Goal: Task Accomplishment & Management: Manage account settings

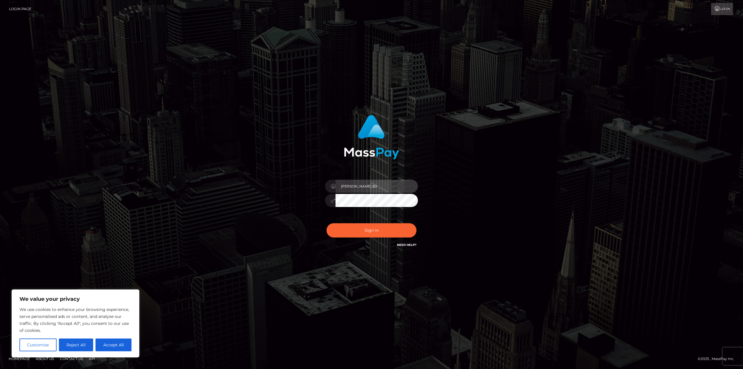
click at [368, 189] on input "Javier.B2" at bounding box center [376, 186] width 82 height 13
type input "Javier.SF"
click at [379, 233] on button "Sign in" at bounding box center [371, 230] width 90 height 14
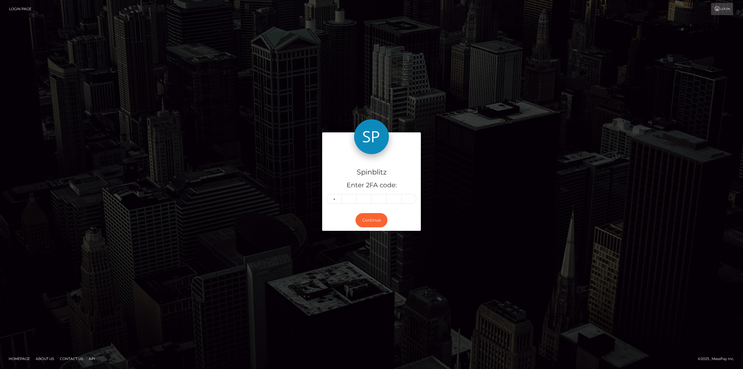
type input "2"
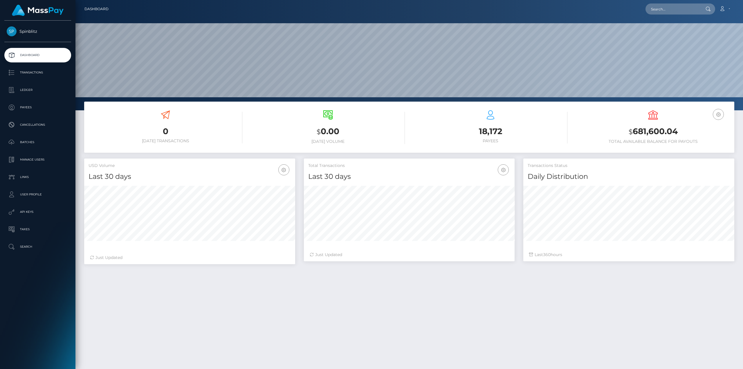
scroll to position [103, 211]
click at [35, 93] on p "Ledger" at bounding box center [38, 90] width 62 height 9
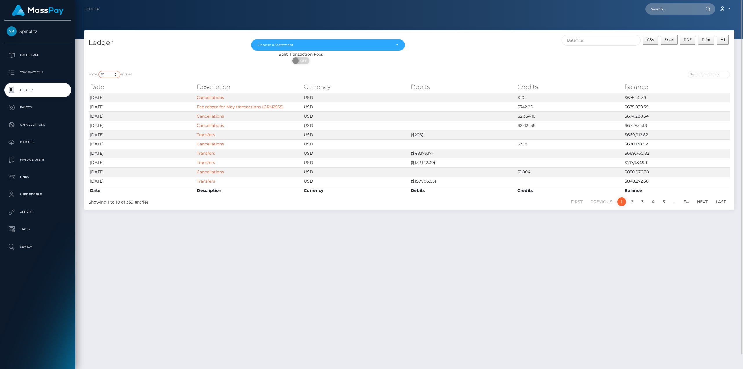
click at [116, 73] on select "10 25 50 100 250" at bounding box center [109, 74] width 22 height 7
select select "250"
click at [99, 71] on select "10 25 50 100 250" at bounding box center [109, 74] width 22 height 7
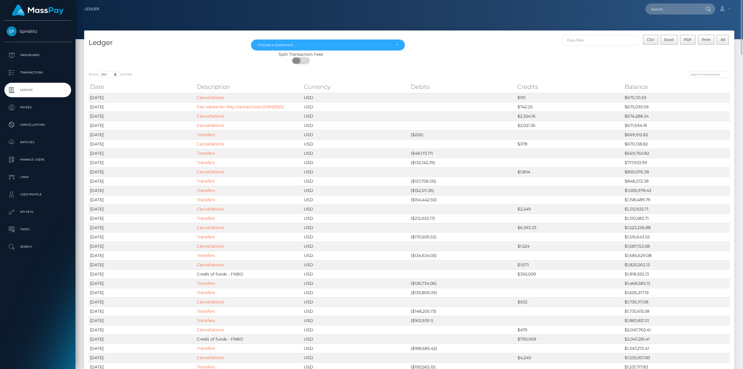
click at [307, 60] on span "OFF" at bounding box center [302, 60] width 15 height 6
checkbox input "true"
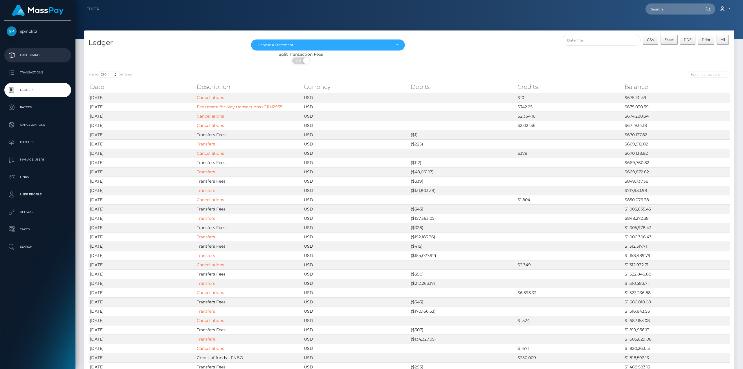
click at [41, 56] on p "Dashboard" at bounding box center [38, 55] width 62 height 9
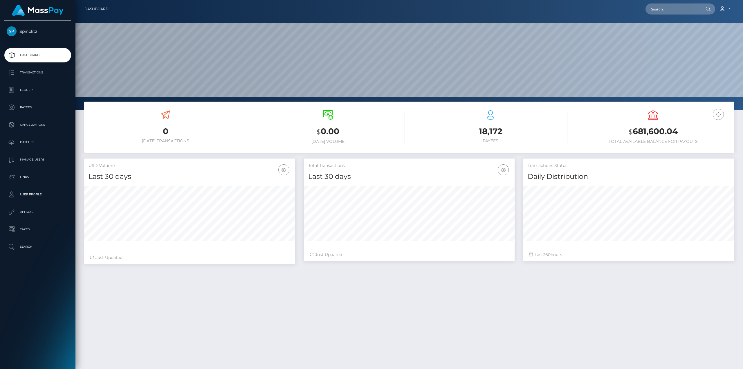
scroll to position [103, 211]
click at [716, 113] on icon "button" at bounding box center [717, 114] width 7 height 7
click at [696, 134] on link "USD Balance" at bounding box center [700, 132] width 46 height 11
click at [660, 136] on h3 "$681,600.04" at bounding box center [653, 131] width 154 height 11
drag, startPoint x: 685, startPoint y: 131, endPoint x: 600, endPoint y: 125, distance: 84.6
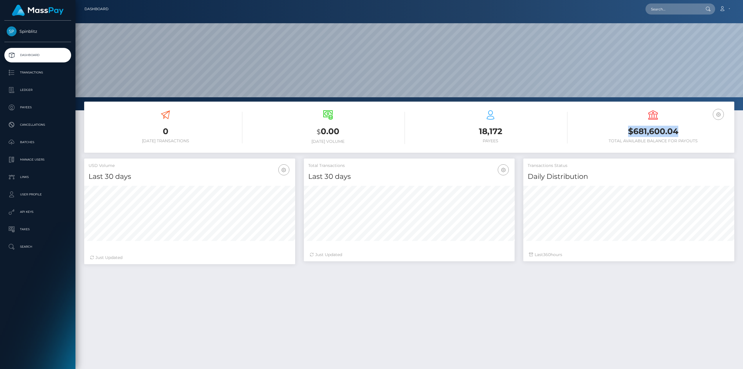
click at [600, 125] on div "USD Balance $681,600.04 Total Available Balance for Payouts" at bounding box center [653, 126] width 154 height 33
click at [30, 90] on p "Ledger" at bounding box center [38, 90] width 62 height 9
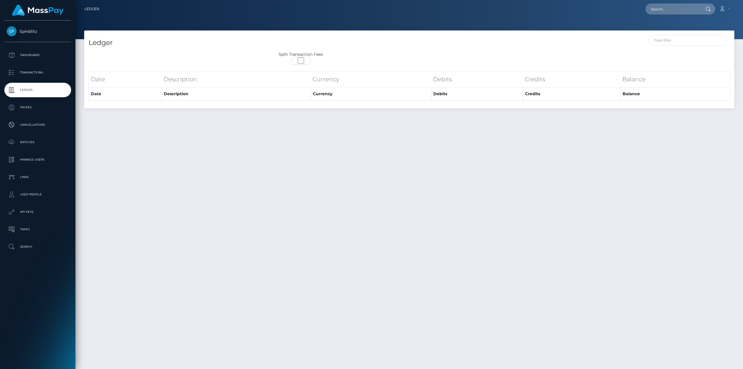
select select
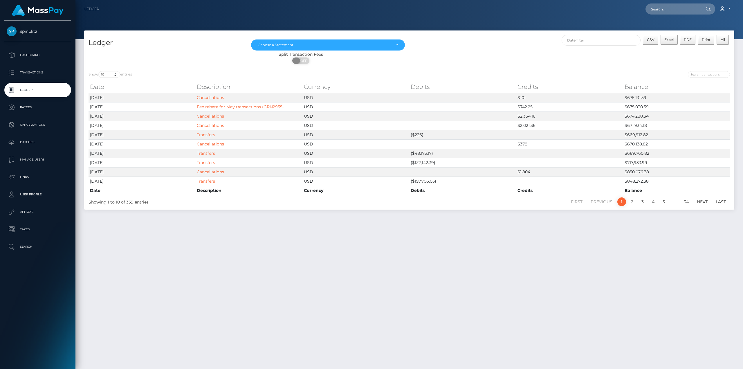
click at [301, 61] on span "OFF" at bounding box center [302, 60] width 15 height 6
checkbox input "true"
click at [118, 75] on select "10 25 50 100 250" at bounding box center [109, 74] width 22 height 7
select select "250"
click at [99, 71] on select "10 25 50 100 250" at bounding box center [109, 74] width 22 height 7
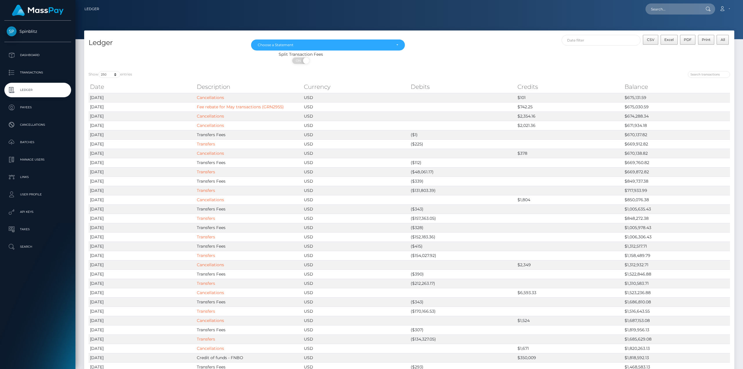
click at [564, 61] on div "Split Transaction Fees ON OFF" at bounding box center [409, 58] width 650 height 15
click at [673, 39] on span "Excel" at bounding box center [668, 39] width 9 height 4
click at [31, 52] on p "Dashboard" at bounding box center [38, 55] width 62 height 9
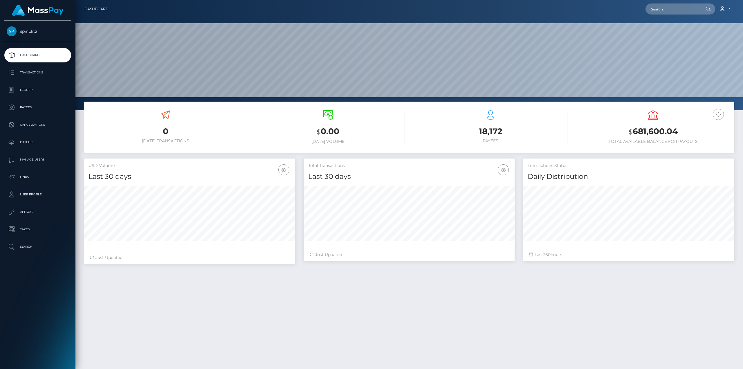
scroll to position [103, 211]
click at [654, 114] on icon at bounding box center [652, 114] width 9 height 9
click at [655, 133] on h3 "$ 681,600.04" at bounding box center [653, 132] width 154 height 12
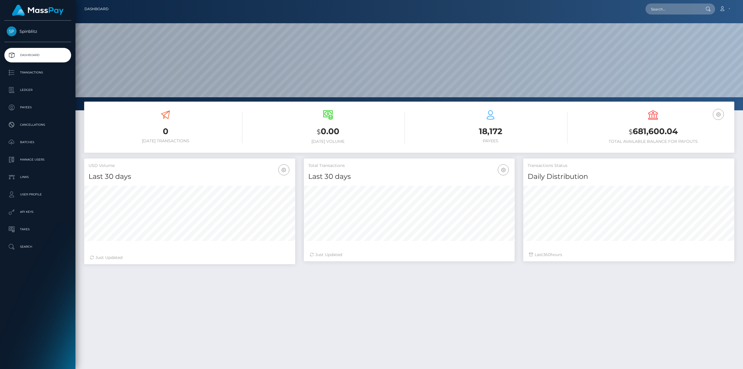
click at [31, 29] on span "Spinblitz" at bounding box center [37, 31] width 67 height 5
click at [23, 35] on link "Spinblitz" at bounding box center [37, 31] width 75 height 10
click at [26, 106] on p "Payees" at bounding box center [38, 107] width 62 height 9
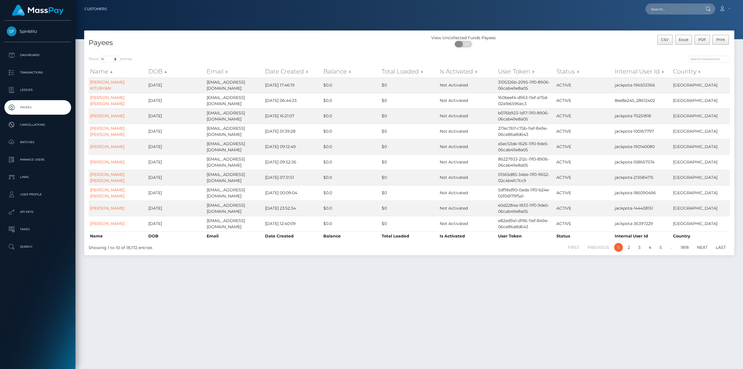
click at [467, 44] on span "OFF" at bounding box center [465, 44] width 15 height 6
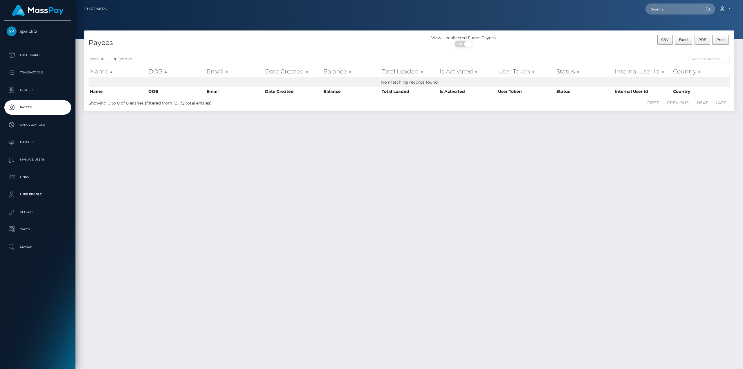
click at [456, 43] on span "ON" at bounding box center [461, 44] width 15 height 6
checkbox input "false"
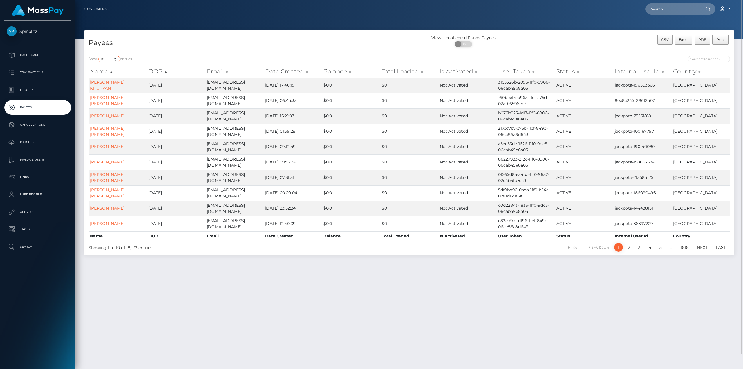
click at [115, 59] on select "10 25 50 100 250" at bounding box center [109, 59] width 22 height 7
select select "250"
click at [99, 56] on select "10 25 50 100 250" at bounding box center [109, 59] width 22 height 7
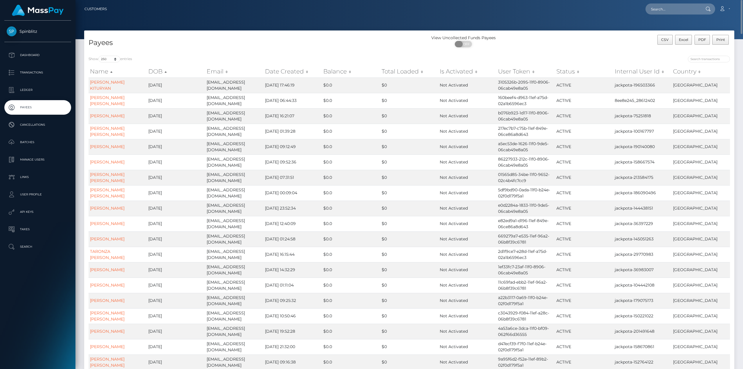
click at [465, 46] on span "OFF" at bounding box center [465, 44] width 15 height 6
checkbox input "true"
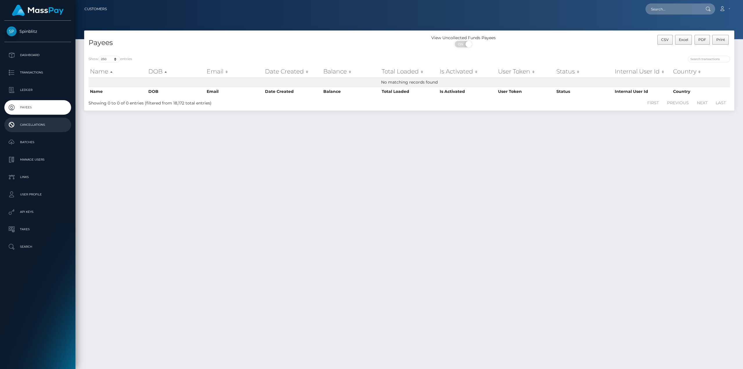
click at [31, 122] on p "Cancellations" at bounding box center [38, 124] width 62 height 9
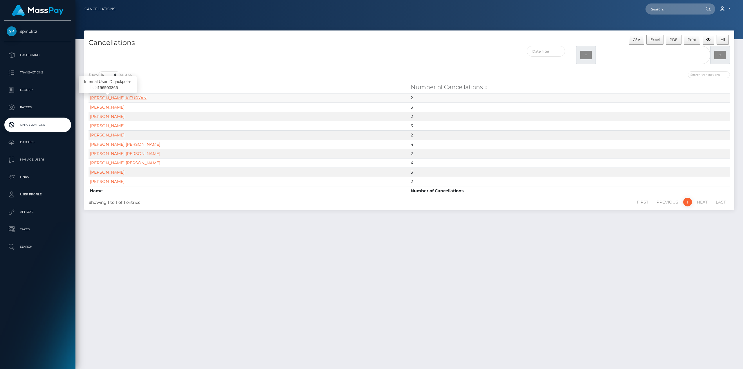
click at [113, 98] on link "[PERSON_NAME] KITURYAN" at bounding box center [118, 97] width 57 height 5
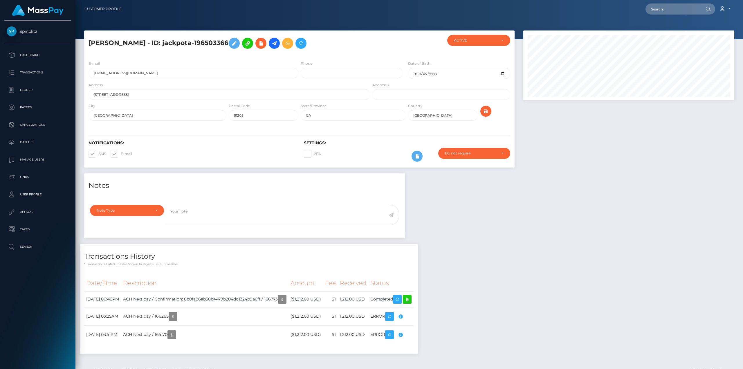
scroll to position [70, 211]
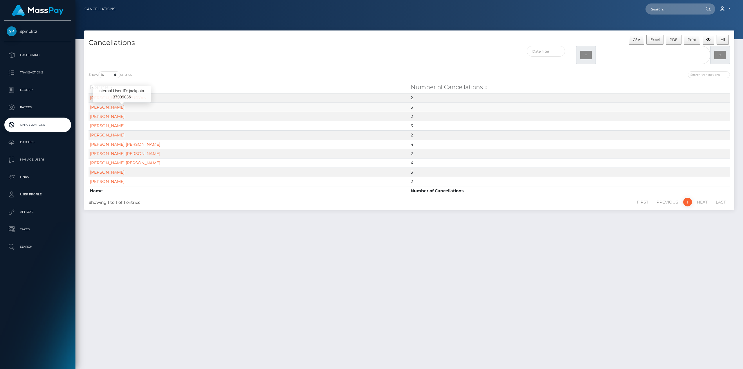
click at [124, 106] on link "TAMATHA HONEYCUTT HODGE" at bounding box center [107, 106] width 35 height 5
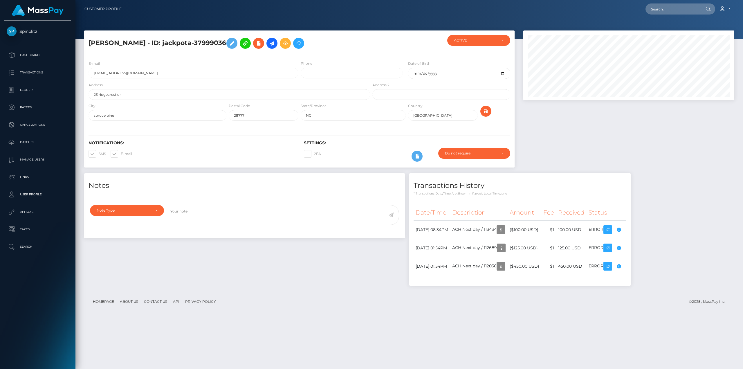
scroll to position [70, 211]
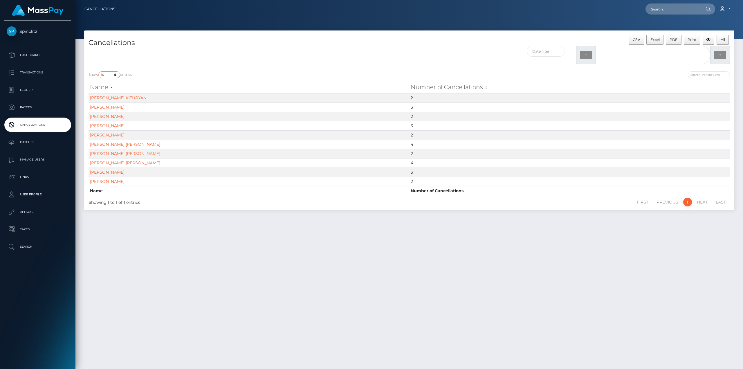
click at [114, 73] on select "10 25 50 100 250 500 1,000" at bounding box center [109, 74] width 22 height 7
select select "1000"
click at [99, 71] on select "10 25 50 100 250 500 1,000" at bounding box center [109, 74] width 22 height 7
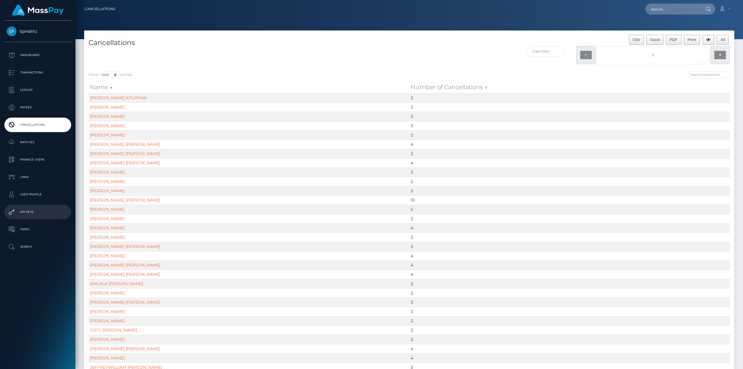
click at [31, 214] on p "API Keys" at bounding box center [38, 211] width 62 height 9
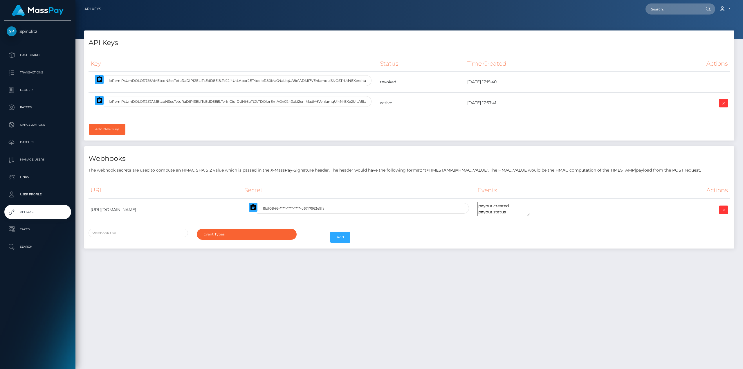
select select
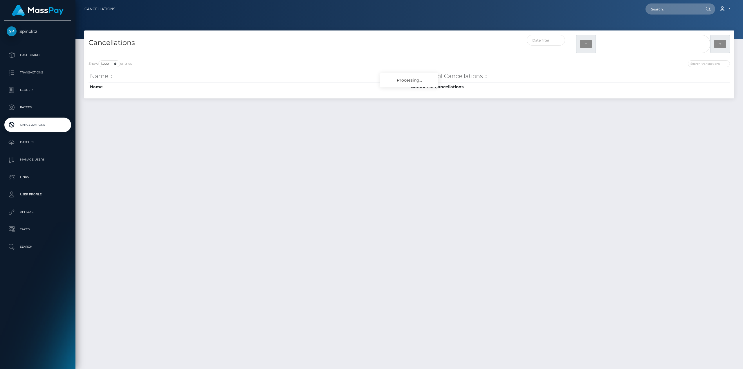
select select "1000"
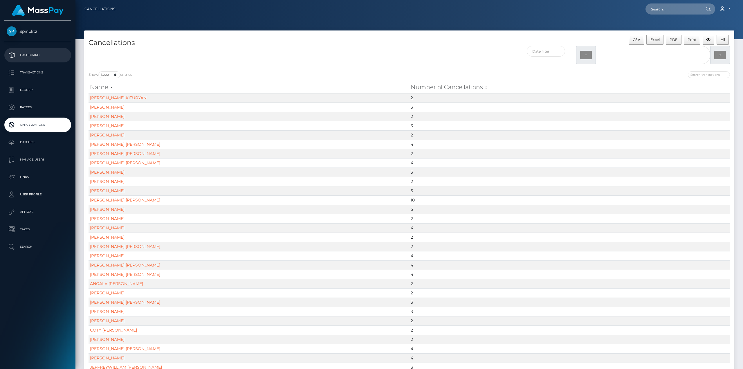
click at [41, 55] on p "Dashboard" at bounding box center [38, 55] width 62 height 9
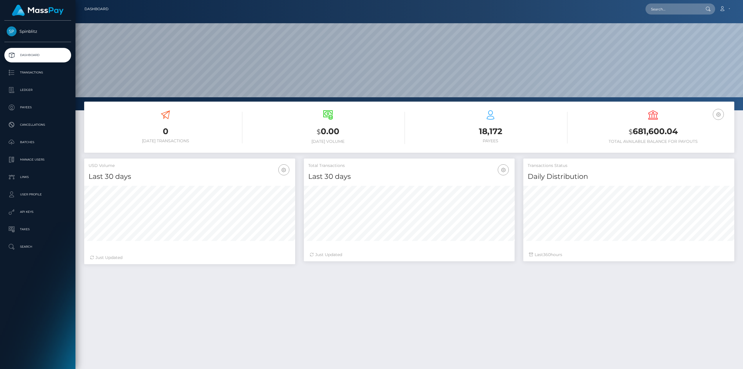
scroll to position [103, 211]
click at [28, 88] on p "Ledger" at bounding box center [38, 90] width 62 height 9
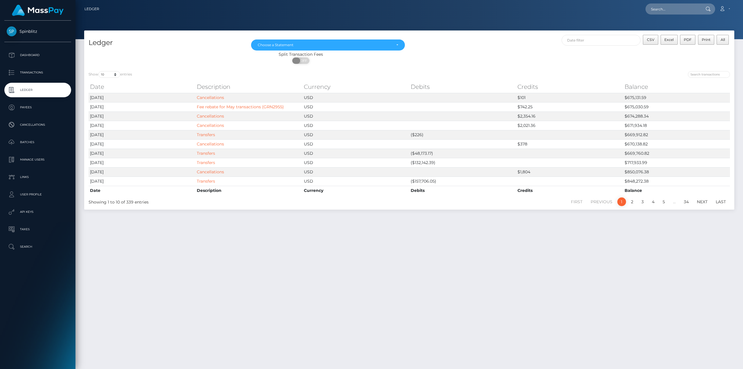
click at [305, 59] on span "OFF" at bounding box center [302, 60] width 15 height 6
checkbox input "true"
click at [21, 106] on p "Payees" at bounding box center [38, 107] width 62 height 9
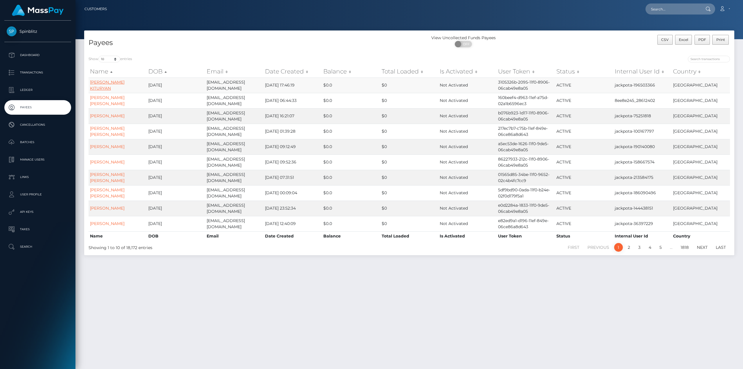
click at [109, 87] on link "[PERSON_NAME] KITURYAN" at bounding box center [107, 84] width 35 height 11
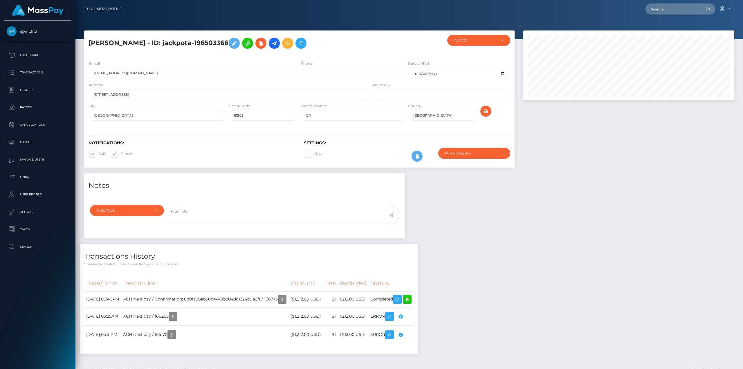
scroll to position [70, 211]
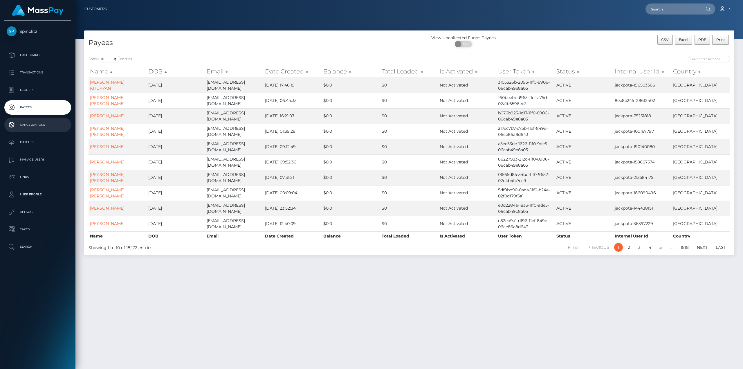
click at [37, 124] on p "Cancellations" at bounding box center [38, 124] width 62 height 9
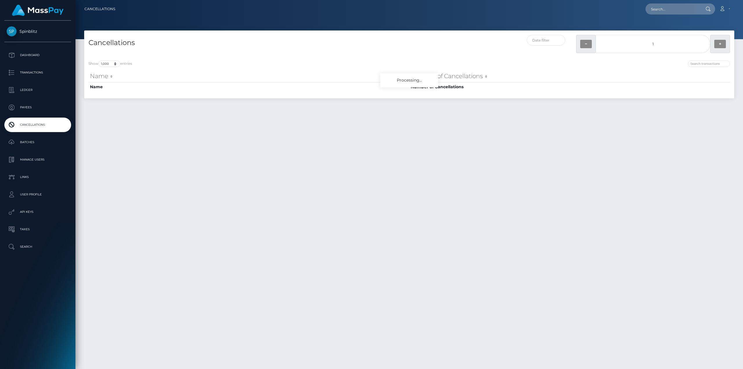
select select "1000"
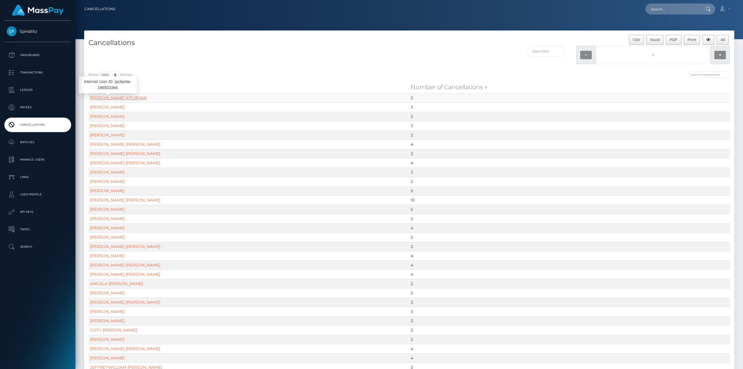
click at [111, 99] on link "[PERSON_NAME] KITURYAN" at bounding box center [118, 97] width 57 height 5
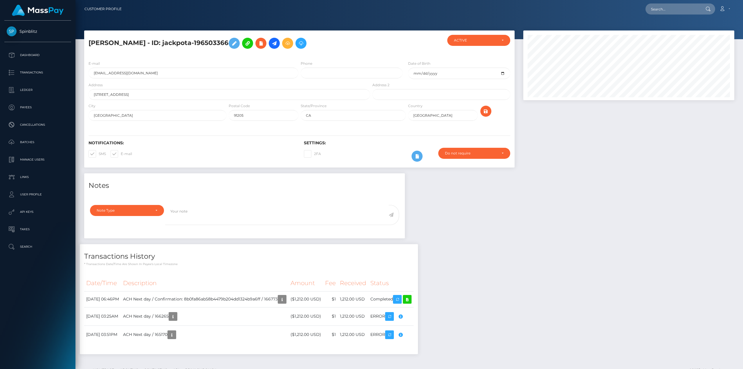
scroll to position [70, 211]
click at [28, 126] on p "Cancellations" at bounding box center [38, 124] width 62 height 9
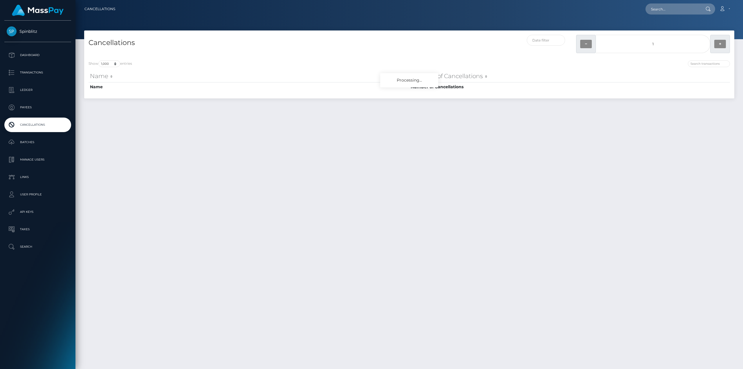
select select "1000"
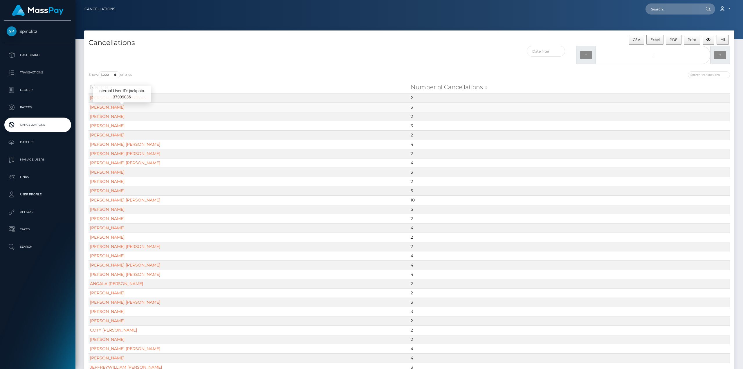
click at [113, 106] on link "TAMATHA HONEYCUTT HODGE" at bounding box center [107, 106] width 35 height 5
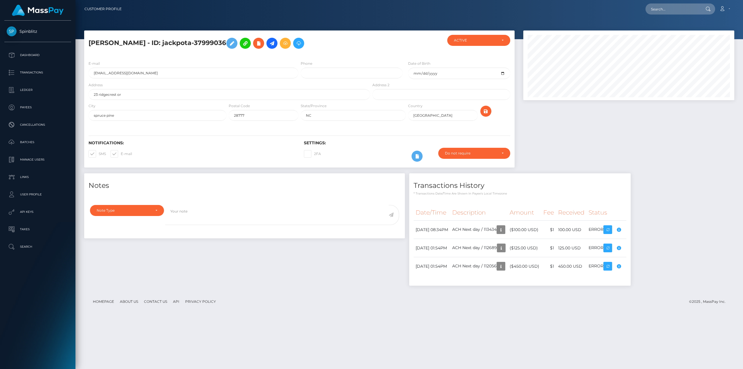
scroll to position [70, 211]
click at [28, 124] on p "Cancellations" at bounding box center [38, 124] width 62 height 9
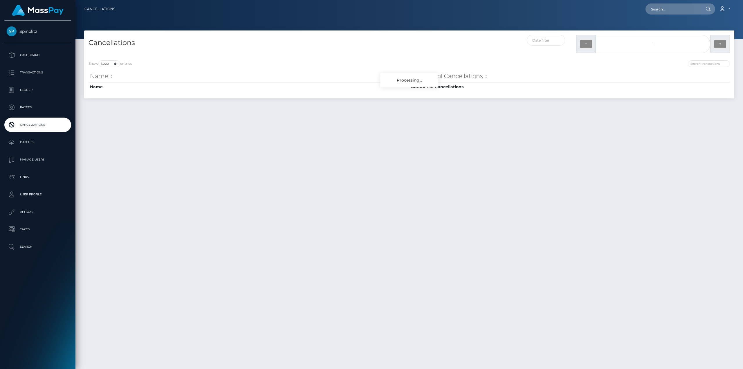
select select "1000"
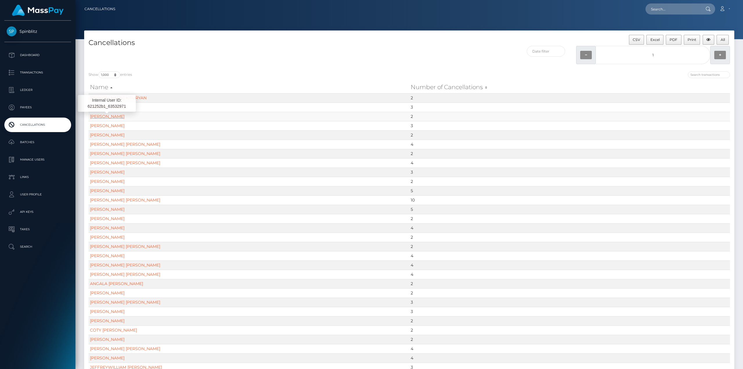
click at [108, 118] on link "Terri Anne Gould" at bounding box center [107, 116] width 35 height 5
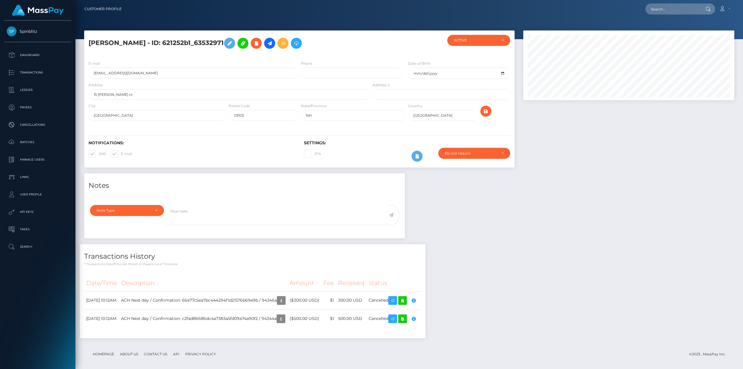
scroll to position [70, 211]
click at [41, 124] on p "Cancellations" at bounding box center [38, 124] width 62 height 9
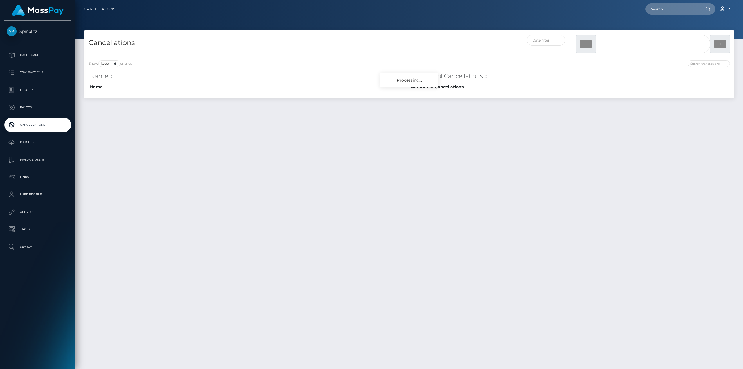
select select "1000"
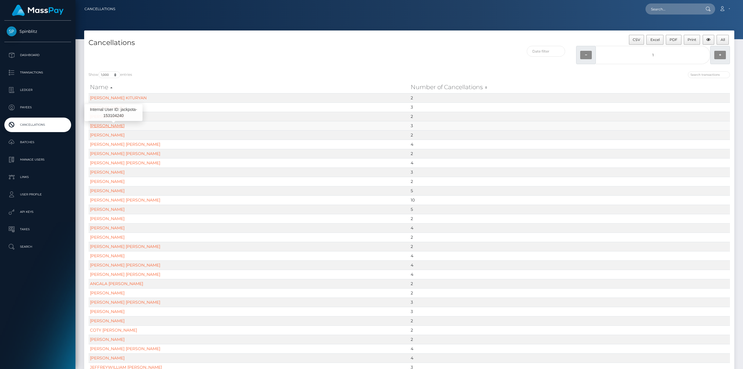
click at [108, 127] on link "MARICELA S MORALES" at bounding box center [107, 125] width 35 height 5
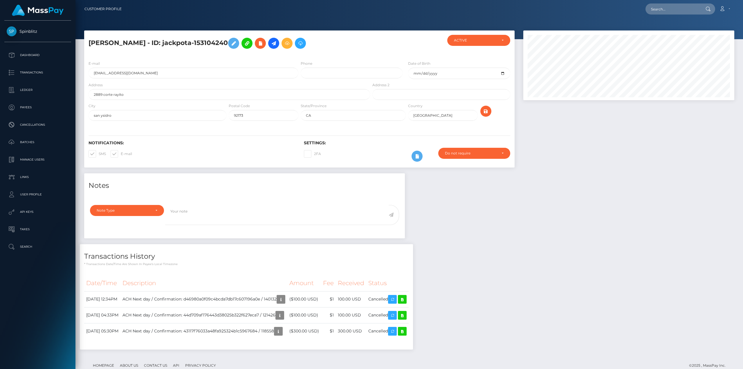
scroll to position [70, 211]
click at [30, 126] on p "Cancellations" at bounding box center [38, 124] width 62 height 9
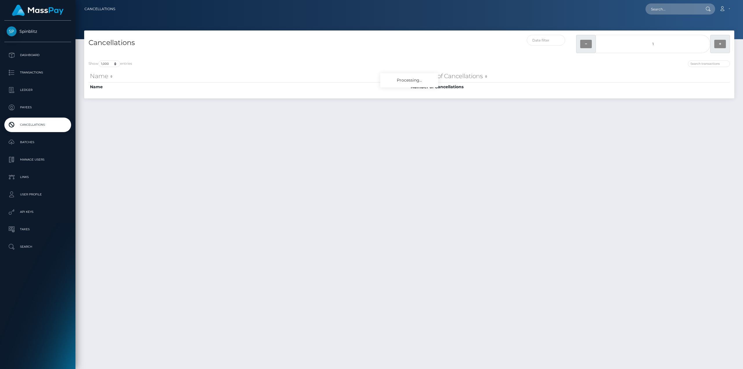
select select "1000"
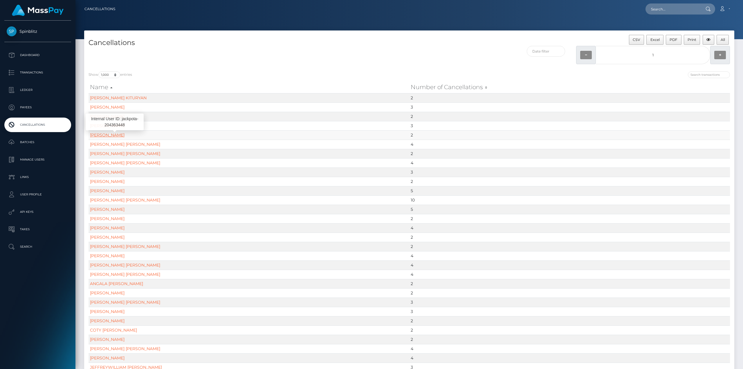
click at [106, 136] on link "[PERSON_NAME]" at bounding box center [107, 134] width 35 height 5
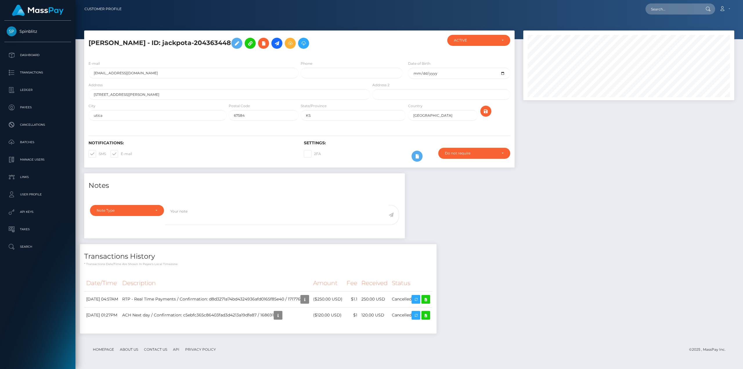
scroll to position [70, 211]
click at [32, 123] on p "Cancellations" at bounding box center [38, 124] width 62 height 9
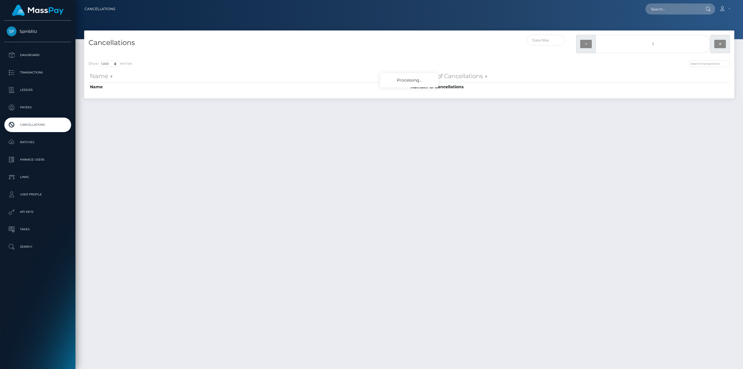
select select "1000"
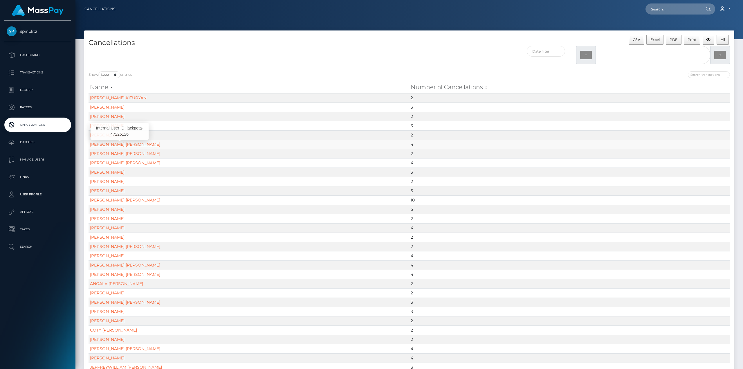
click at [108, 144] on link "[PERSON_NAME] [PERSON_NAME]" at bounding box center [125, 144] width 70 height 5
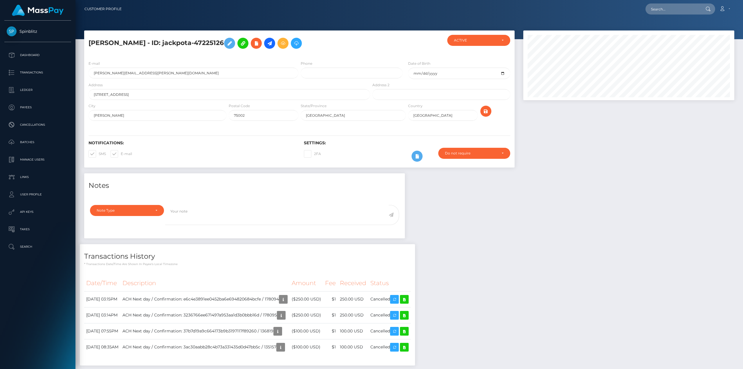
scroll to position [70, 211]
click at [29, 54] on p "Dashboard" at bounding box center [38, 55] width 62 height 9
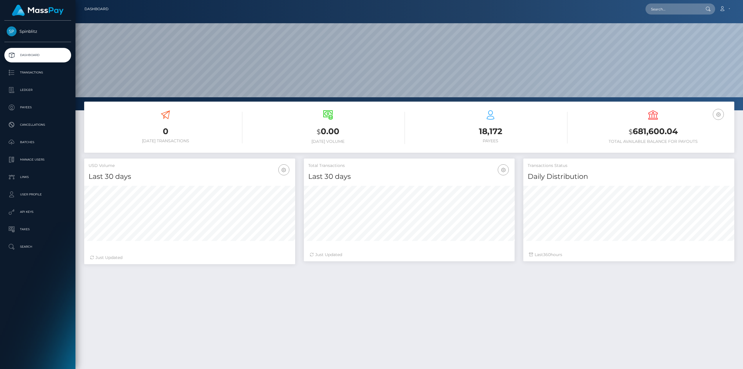
scroll to position [103, 211]
click at [32, 88] on p "Ledger" at bounding box center [38, 90] width 62 height 9
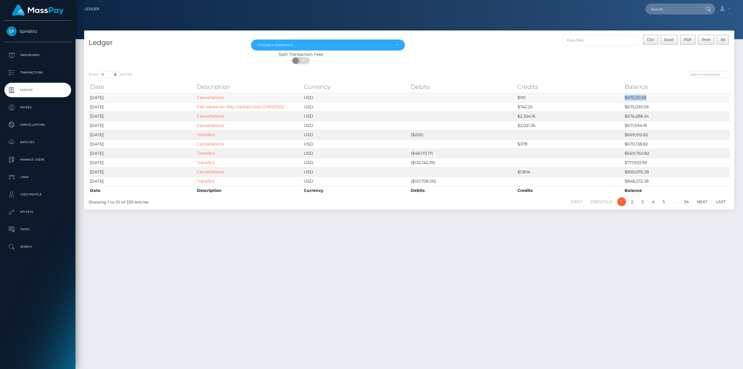
drag, startPoint x: 622, startPoint y: 97, endPoint x: 653, endPoint y: 99, distance: 31.4
click at [653, 99] on tr "2025-06-11 Cancellations USD $101 $675,131.59" at bounding box center [408, 97] width 641 height 9
click at [35, 130] on link "Cancellations" at bounding box center [37, 124] width 67 height 15
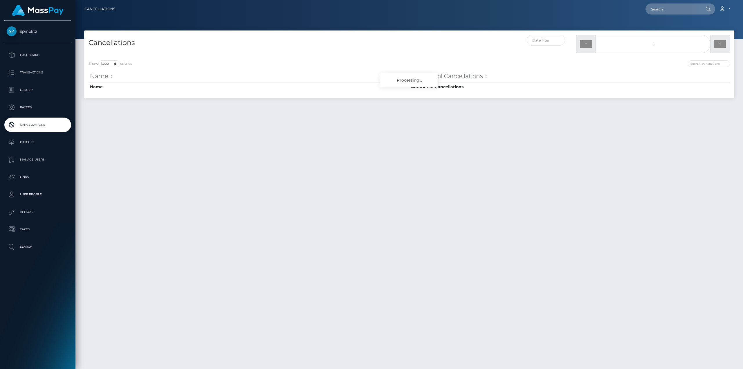
select select "1000"
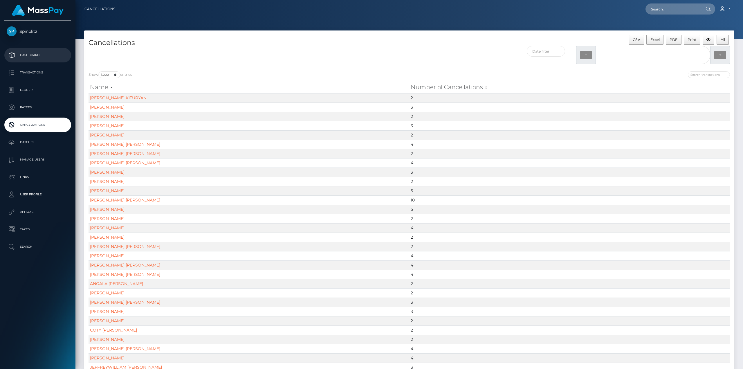
click at [32, 50] on link "Dashboard" at bounding box center [37, 55] width 67 height 15
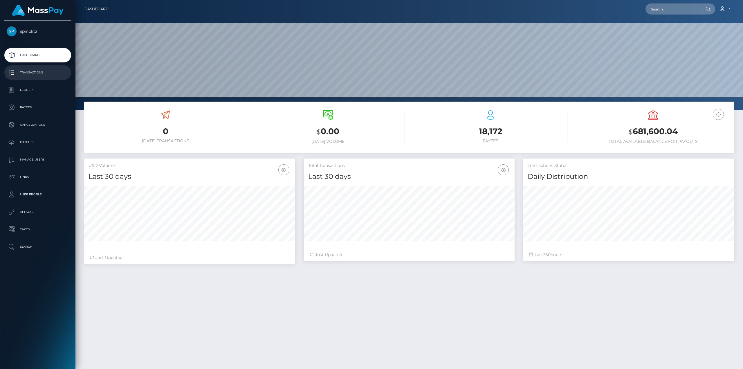
scroll to position [103, 211]
click at [31, 249] on p "Search" at bounding box center [38, 246] width 62 height 9
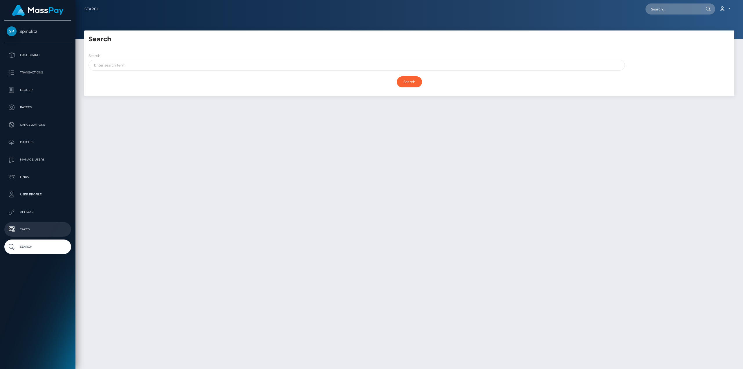
click at [22, 232] on p "Taxes" at bounding box center [38, 229] width 62 height 9
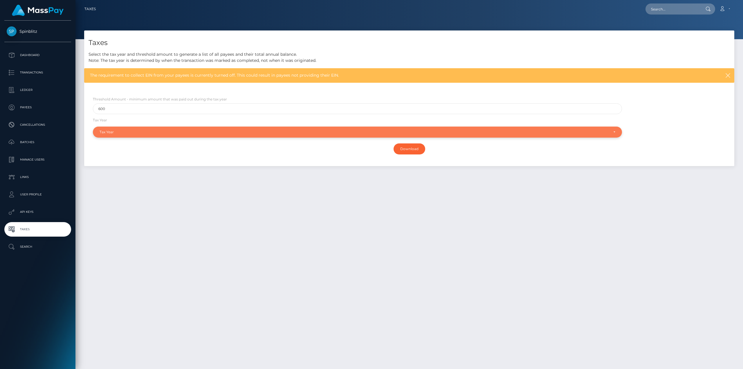
click at [111, 132] on div "Tax Year" at bounding box center [353, 132] width 509 height 5
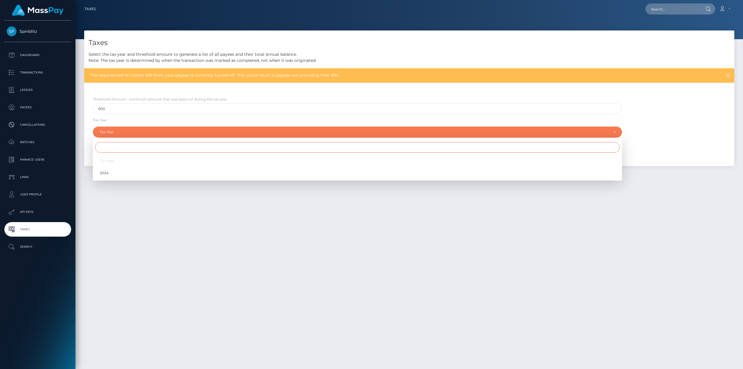
click at [105, 149] on input "Search" at bounding box center [357, 147] width 524 height 11
click at [102, 172] on span "2024" at bounding box center [104, 172] width 9 height 5
select select "2024"
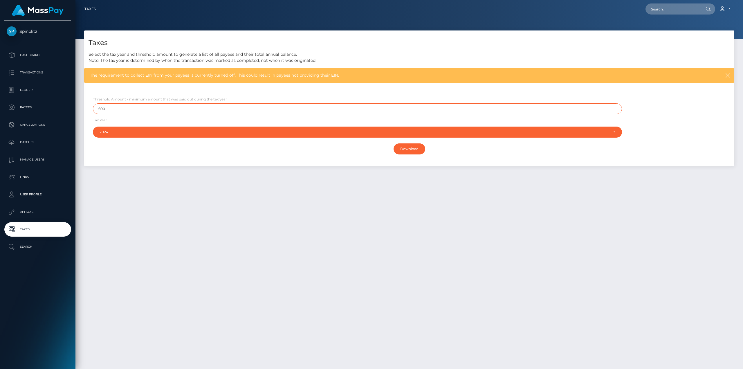
click at [132, 107] on input "600" at bounding box center [357, 108] width 529 height 11
drag, startPoint x: 132, startPoint y: 107, endPoint x: 99, endPoint y: 107, distance: 33.1
click at [99, 107] on input "600" at bounding box center [357, 108] width 529 height 11
type input "6000"
click at [416, 151] on input "Download" at bounding box center [409, 148] width 32 height 11
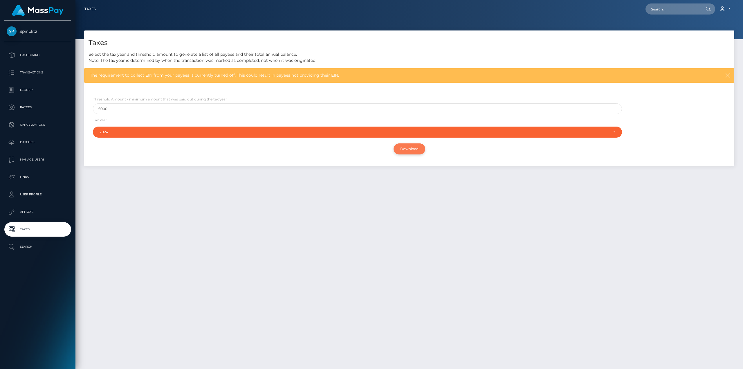
click at [412, 148] on input "Download" at bounding box center [409, 148] width 32 height 11
click at [30, 211] on p "API Keys" at bounding box center [38, 211] width 62 height 9
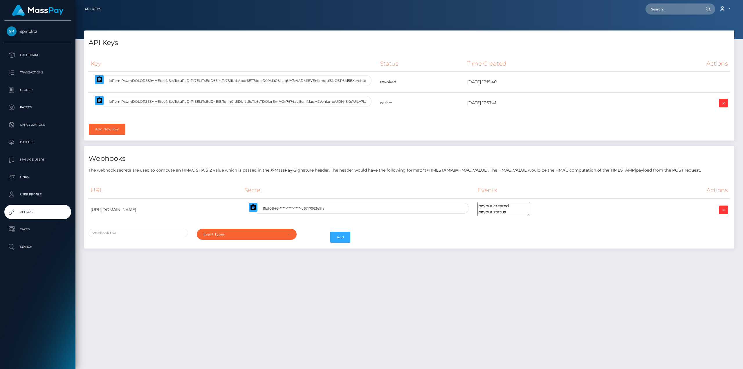
select select
click at [35, 196] on p "User Profile" at bounding box center [38, 194] width 62 height 9
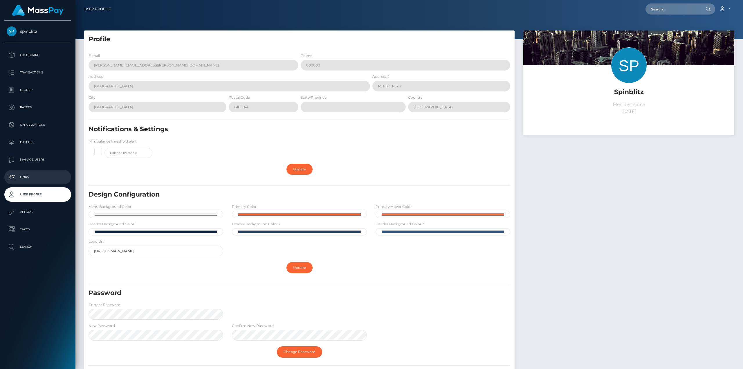
click at [32, 180] on p "Links" at bounding box center [38, 177] width 62 height 9
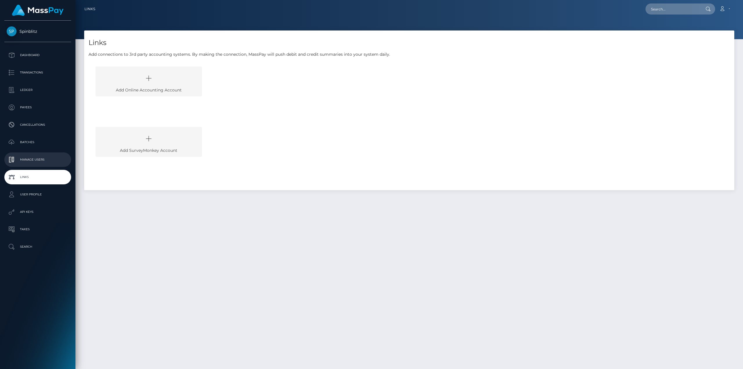
click at [39, 158] on p "Manage Users" at bounding box center [38, 159] width 62 height 9
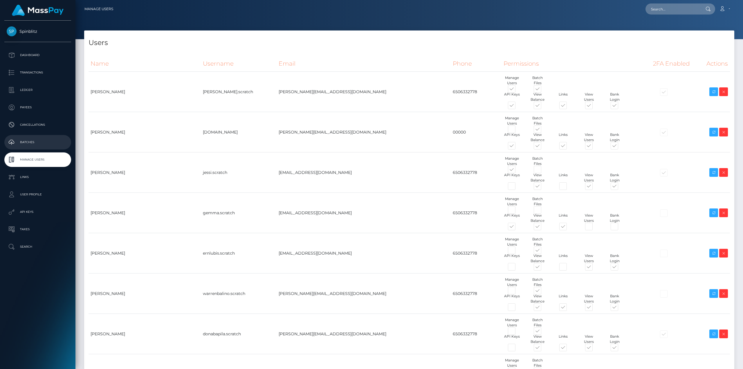
click at [49, 143] on p "Batches" at bounding box center [38, 142] width 62 height 9
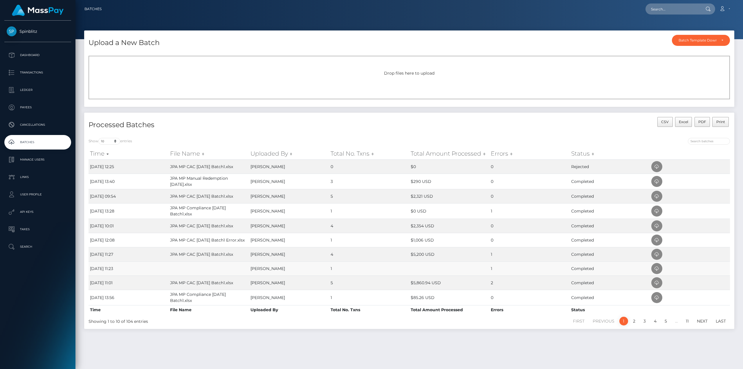
click at [96, 268] on td "[DATE] 11:23" at bounding box center [128, 268] width 80 height 14
click at [655, 267] on icon at bounding box center [656, 268] width 7 height 7
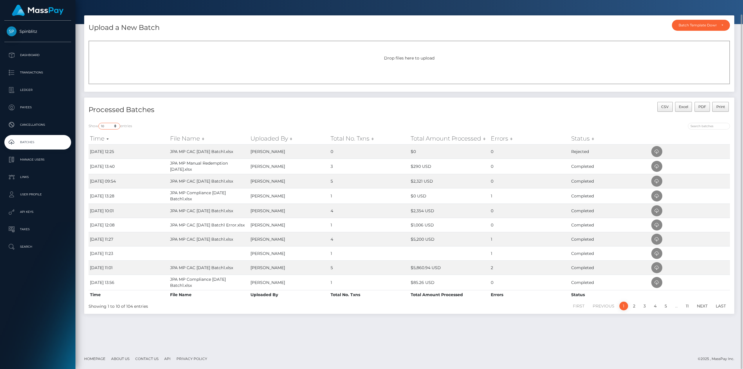
click at [116, 126] on select "10 25 50 All" at bounding box center [109, 126] width 22 height 7
select select "-1"
click at [99, 123] on select "10 25 50 All" at bounding box center [109, 126] width 22 height 7
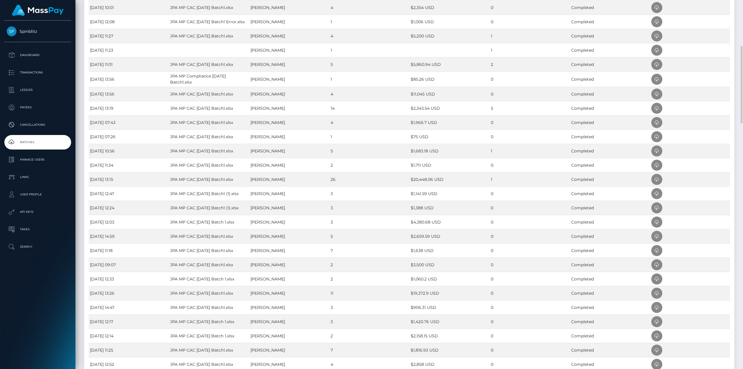
scroll to position [131, 0]
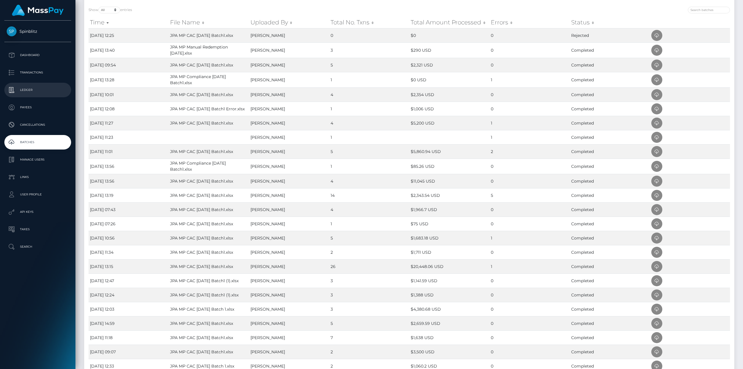
click at [27, 93] on p "Ledger" at bounding box center [38, 90] width 62 height 9
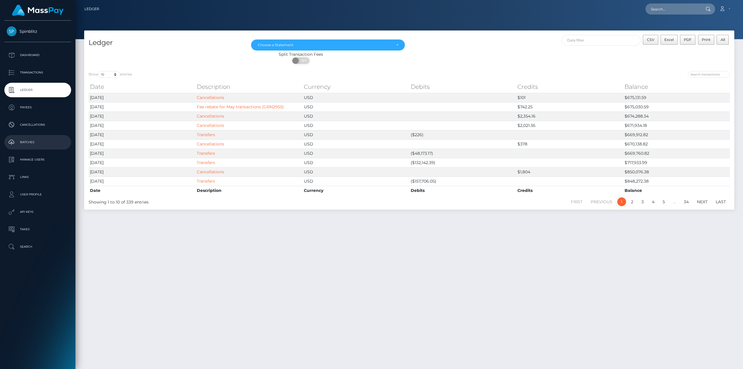
click at [26, 143] on p "Batches" at bounding box center [38, 142] width 62 height 9
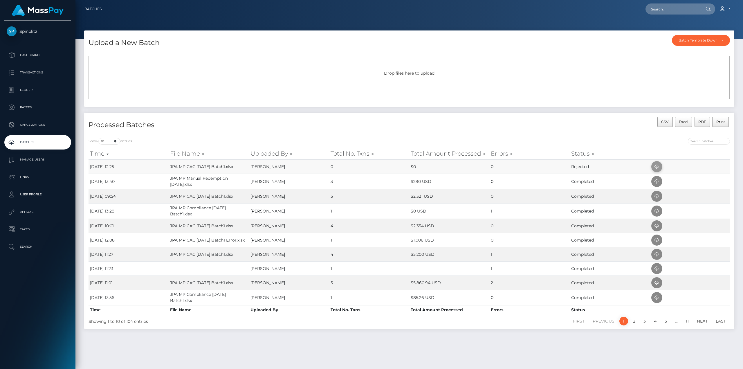
click at [660, 167] on icon at bounding box center [656, 166] width 7 height 7
click at [655, 167] on icon at bounding box center [656, 166] width 7 height 7
drag, startPoint x: 233, startPoint y: 165, endPoint x: 168, endPoint y: 164, distance: 65.3
click at [168, 164] on tr "[DATE] 12:25 JPA MP CAC [DATE] Batch1.xlsx [PERSON_NAME] 0 $0 0 Rejected" at bounding box center [408, 166] width 641 height 14
copy tr "JPA MP CAC [DATE] Batch1.xlsx"
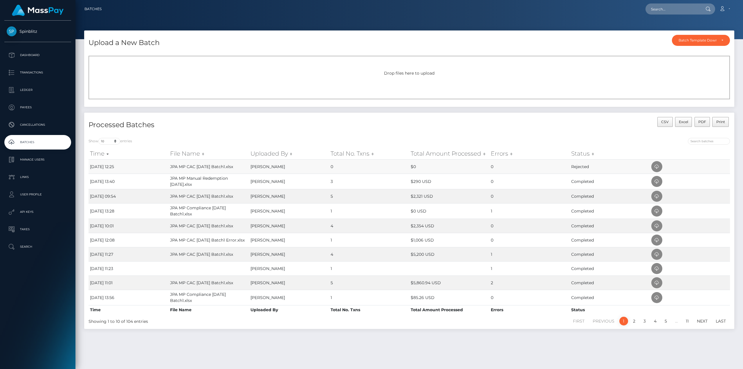
drag, startPoint x: 336, startPoint y: 166, endPoint x: 357, endPoint y: 172, distance: 22.2
click at [357, 172] on td "0" at bounding box center [369, 166] width 80 height 14
